Goal: Transaction & Acquisition: Purchase product/service

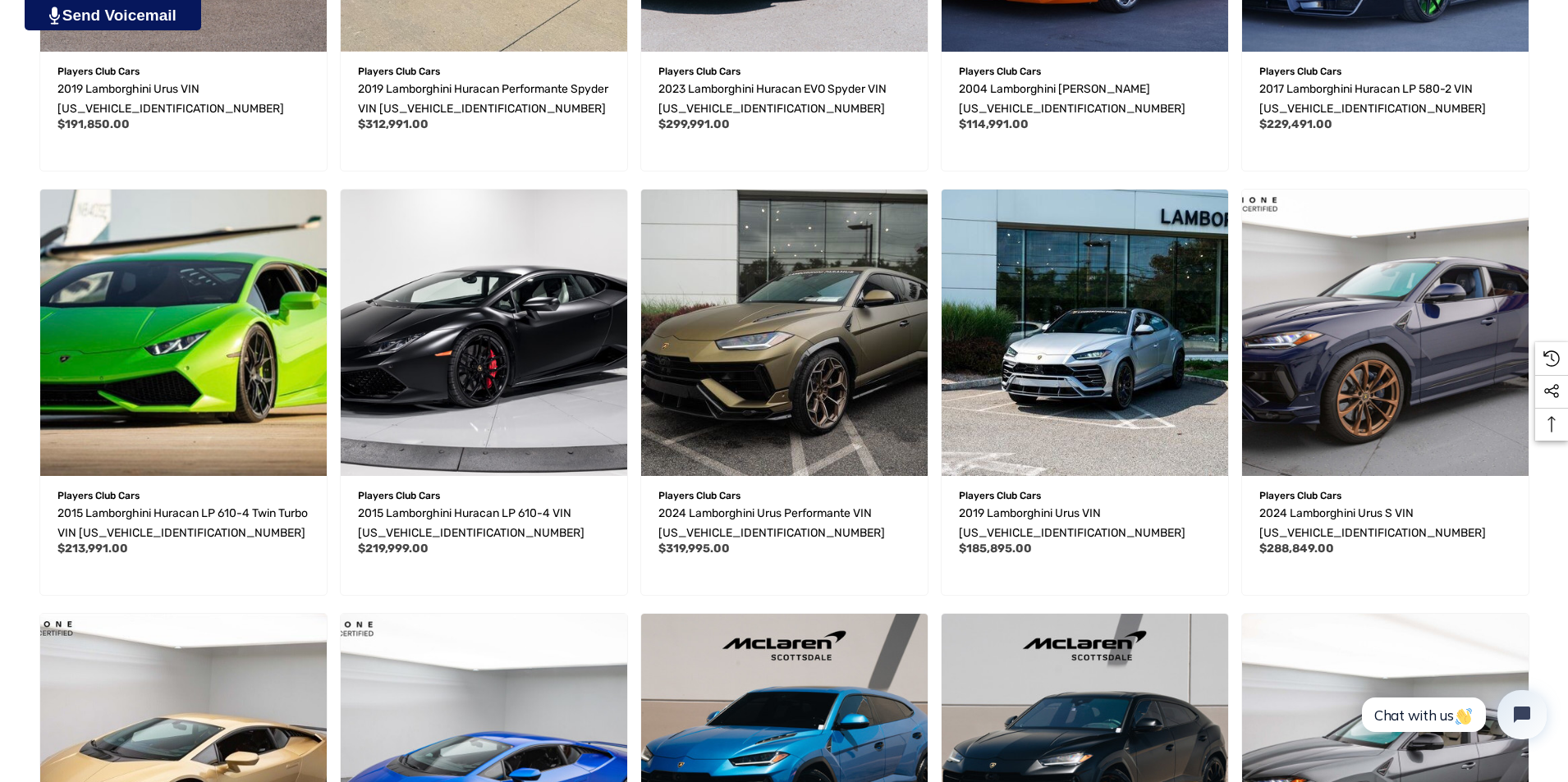
scroll to position [806, 0]
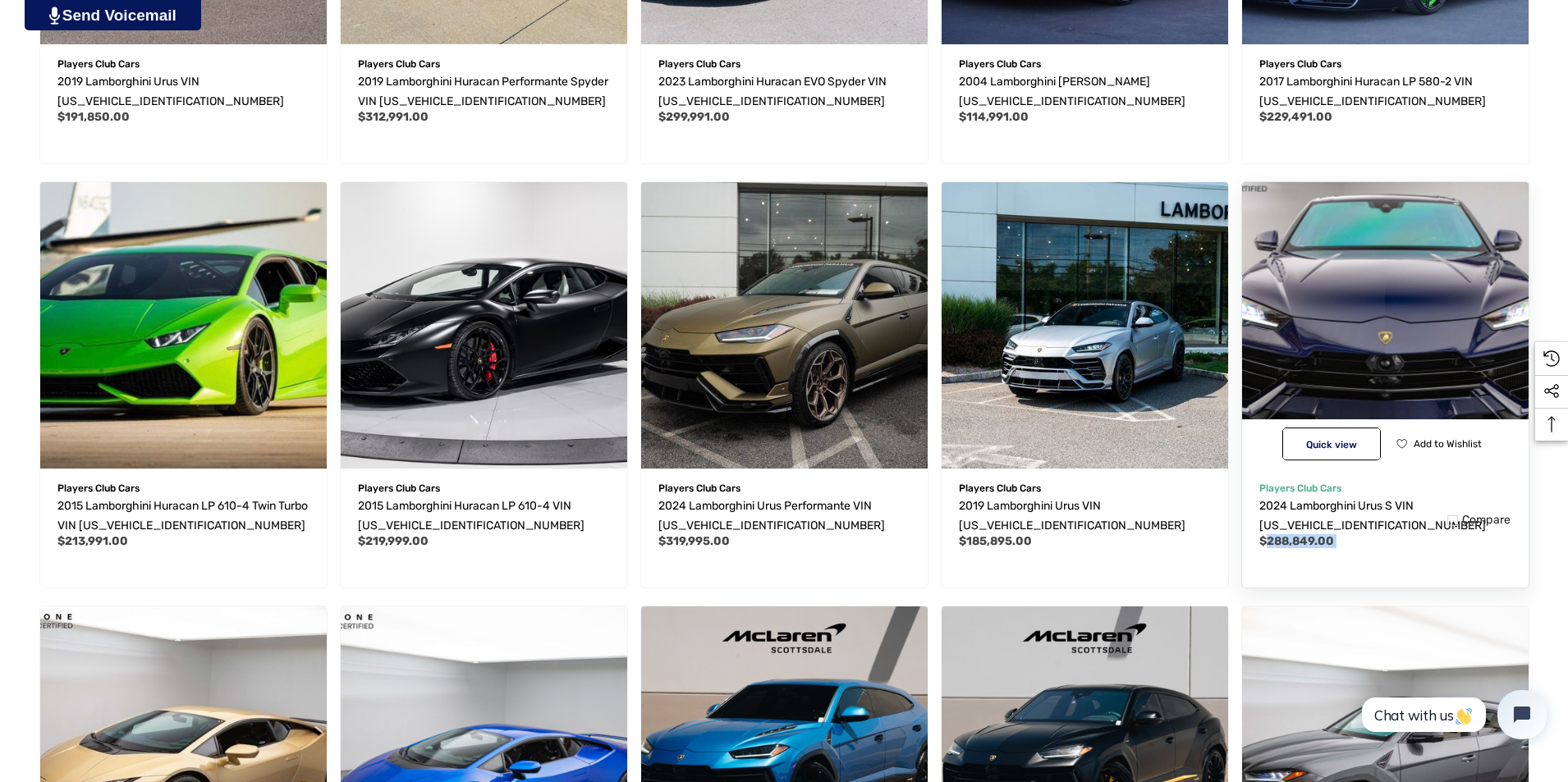
drag, startPoint x: 1270, startPoint y: 544, endPoint x: 1304, endPoint y: 550, distance: 34.5
click at [1304, 550] on div "Players Club Cars 2024 Lamborghini Urus S VIN ZPBUB3ZL9RLA30449 Year: 2024 Make…" at bounding box center [1386, 525] width 287 height 127
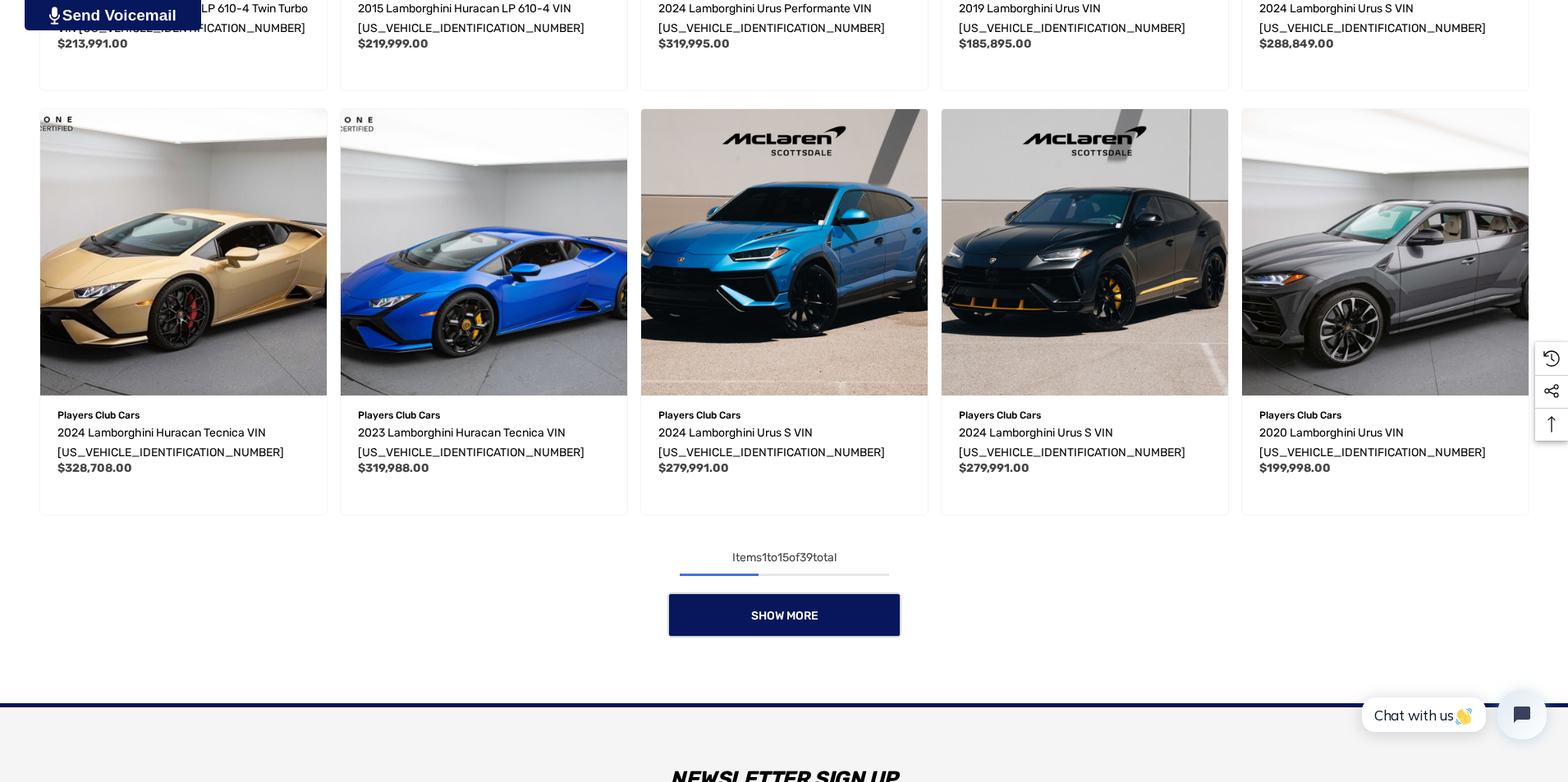
scroll to position [1325, 0]
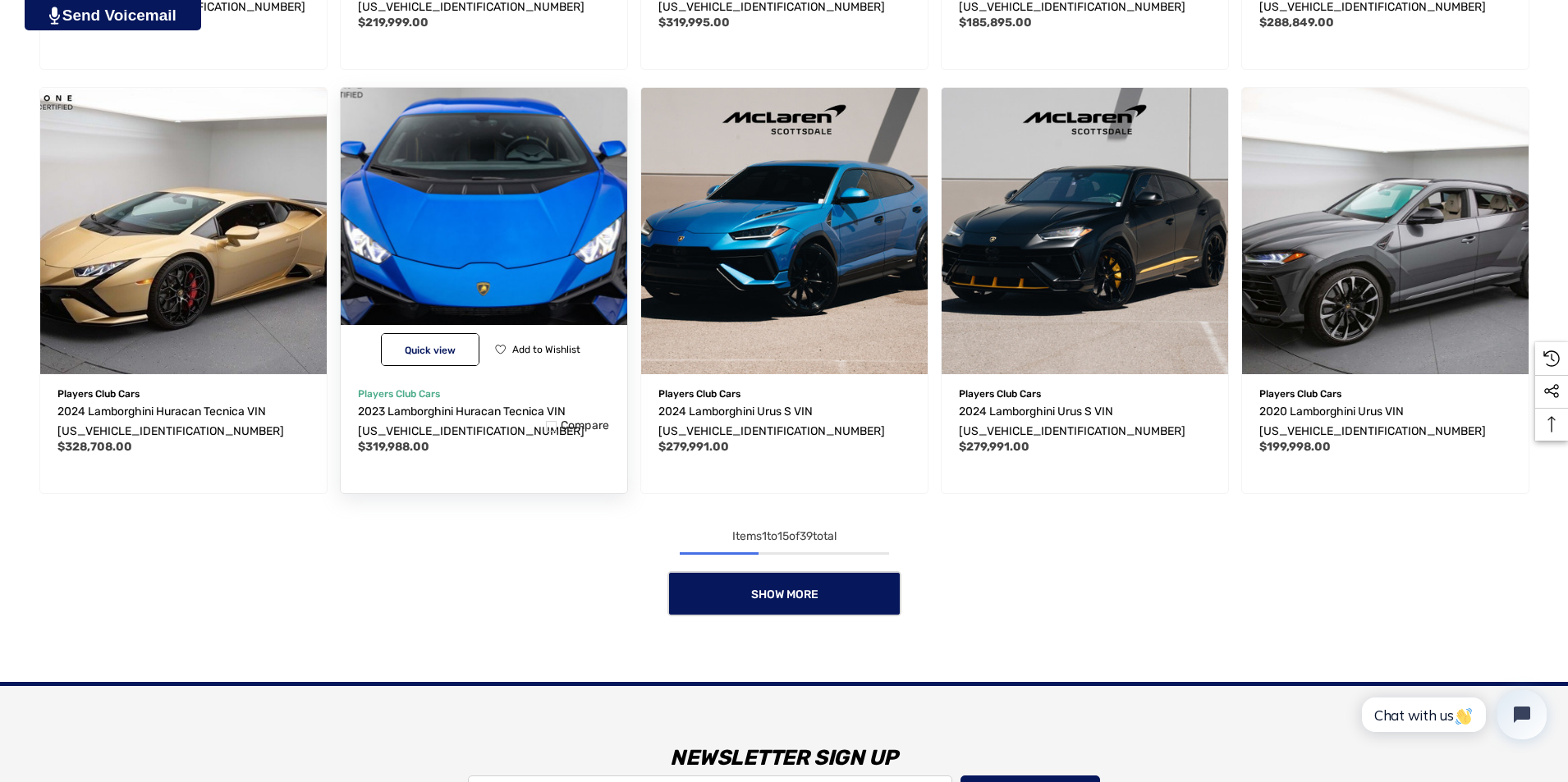
click at [515, 195] on img "2023 Lamborghini Huracan Tecnica VIN ZHWUB6ZF8PLA22577,$319,988.00\a" at bounding box center [484, 231] width 316 height 315
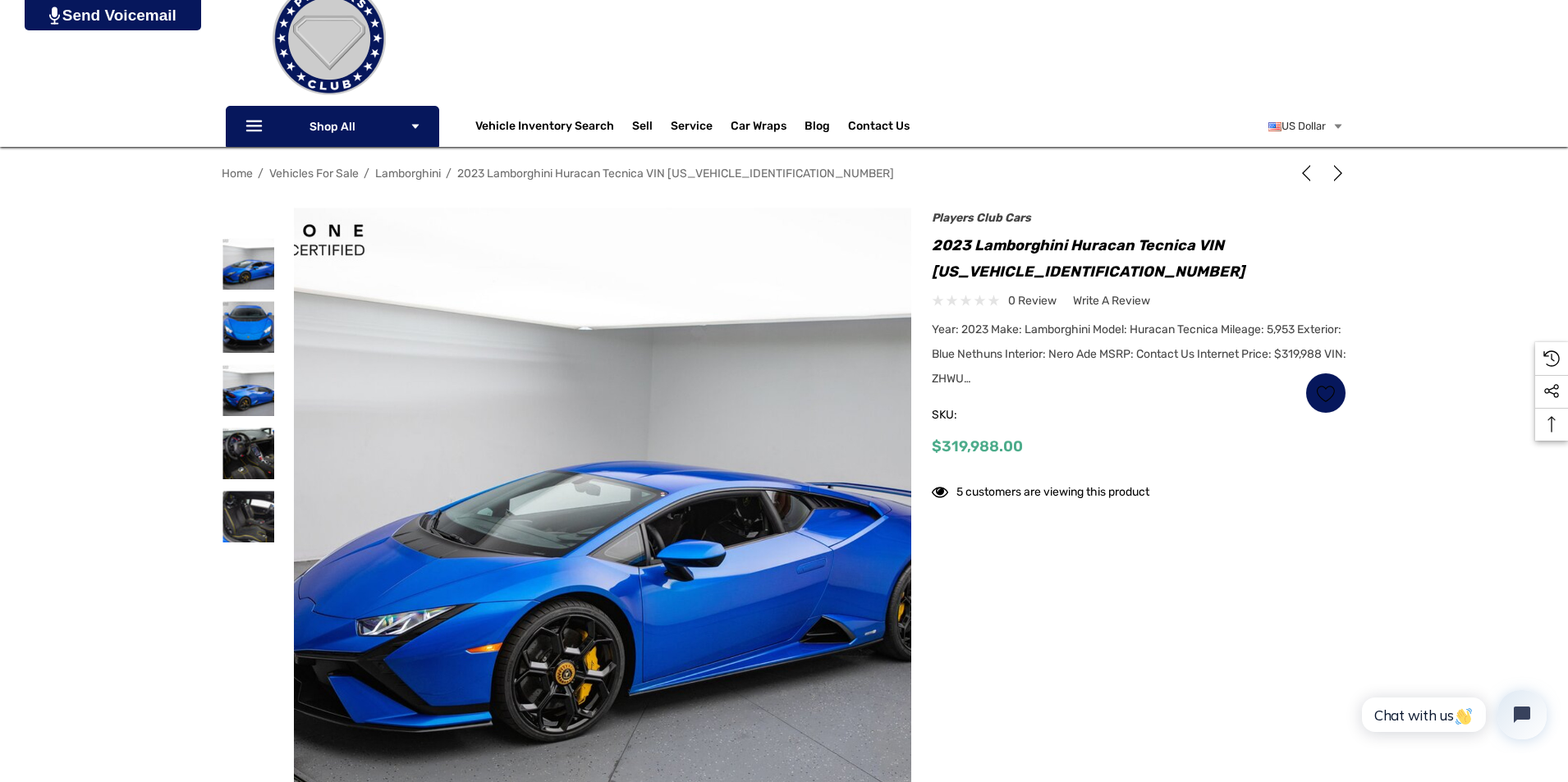
scroll to position [115, 0]
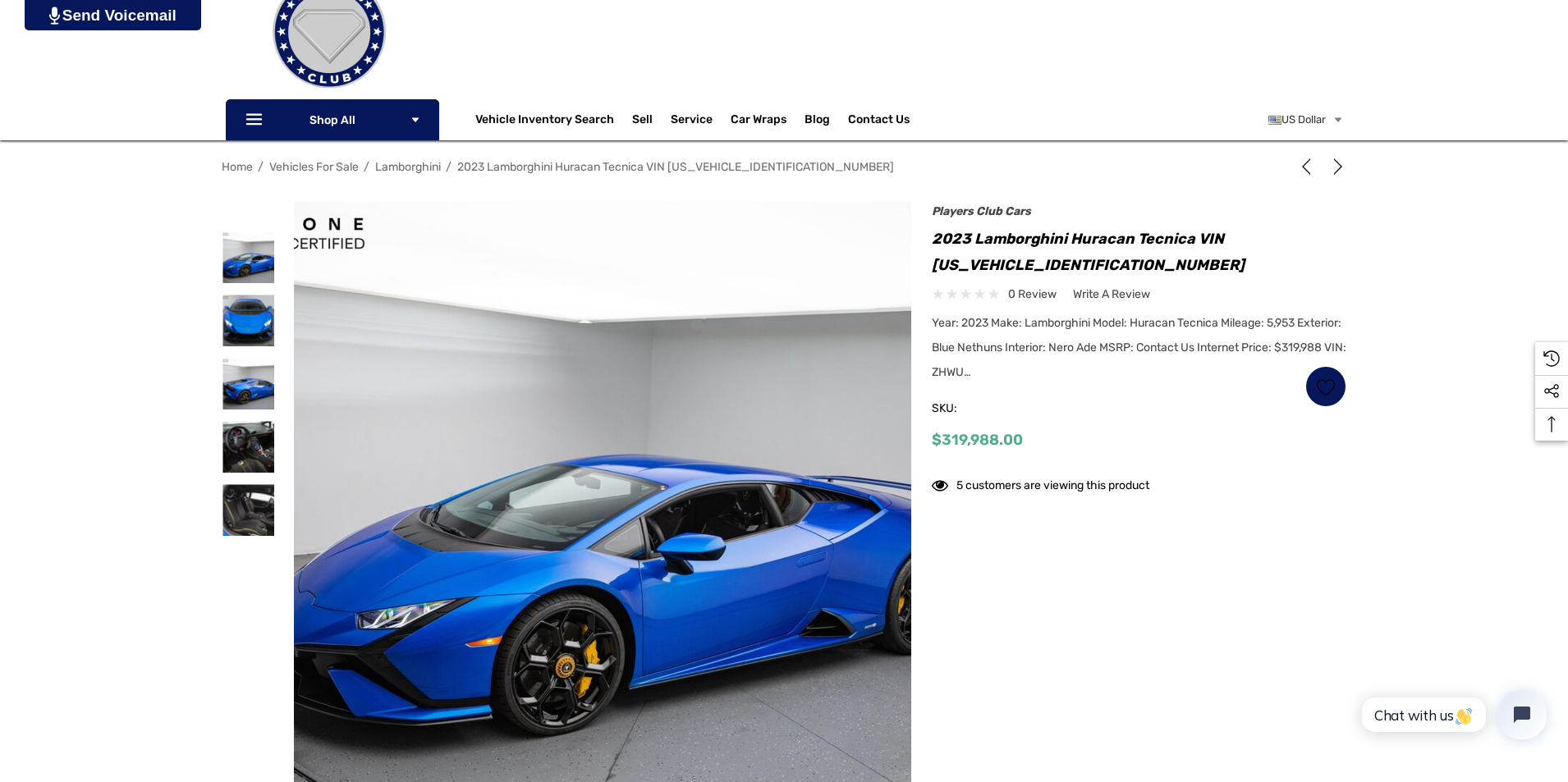
click at [960, 444] on span "$319,988.00" at bounding box center [978, 440] width 91 height 18
